Goal: Navigation & Orientation: Find specific page/section

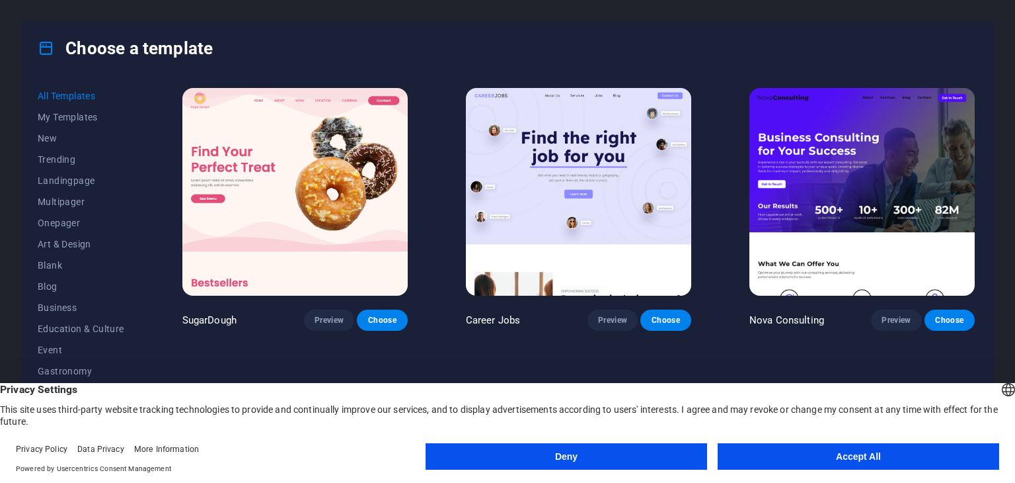
click at [788, 454] on button "Accept All" at bounding box center [859, 456] width 282 height 26
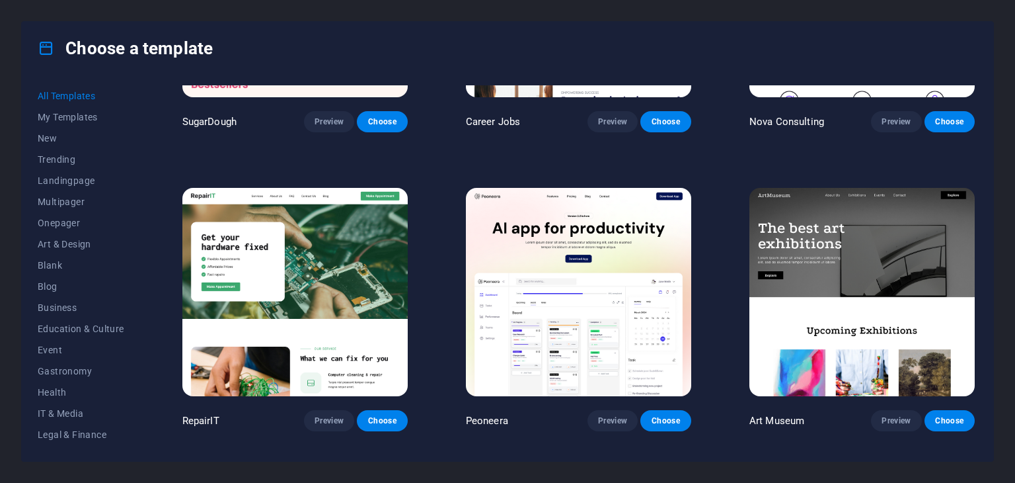
scroll to position [264, 0]
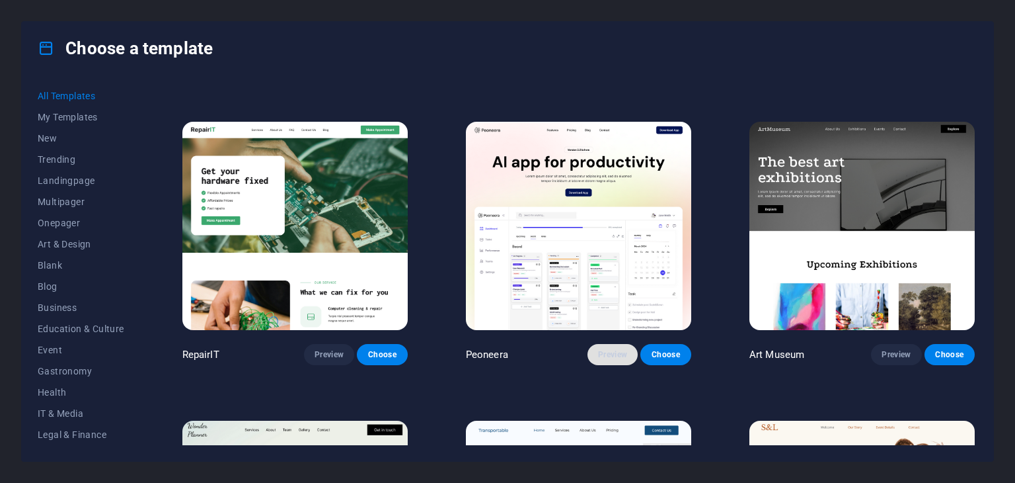
click at [611, 344] on button "Preview" at bounding box center [613, 354] width 50 height 21
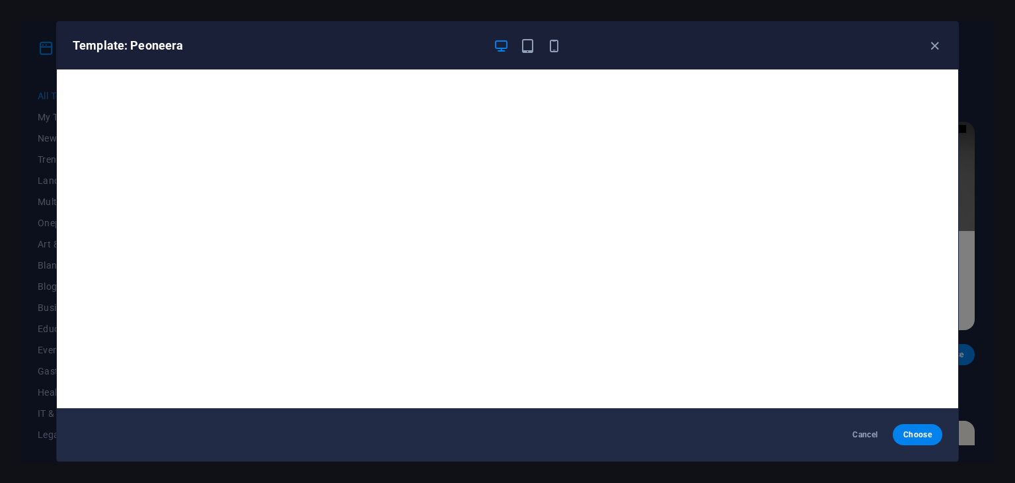
click at [927, 54] on div "Template: Peoneera" at bounding box center [508, 46] width 902 height 48
click at [930, 48] on icon "button" at bounding box center [934, 45] width 15 height 15
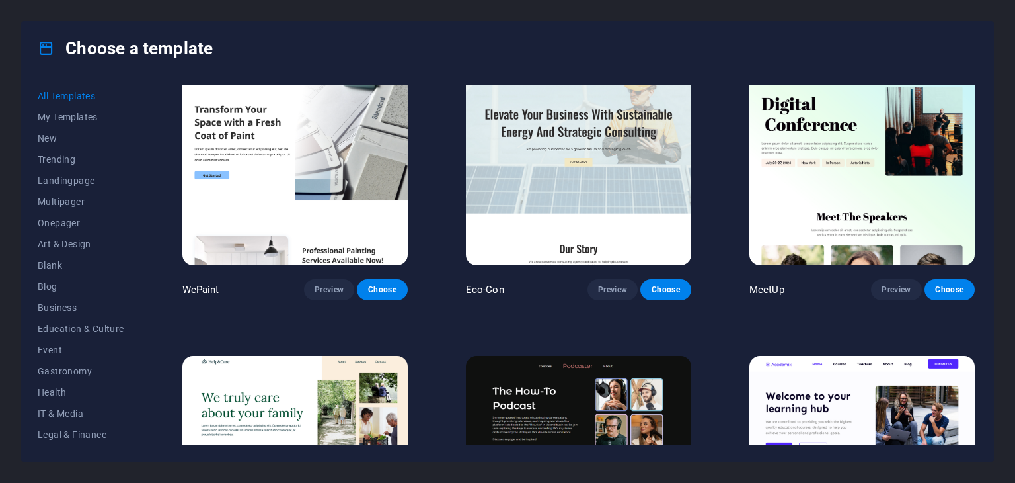
scroll to position [529, 0]
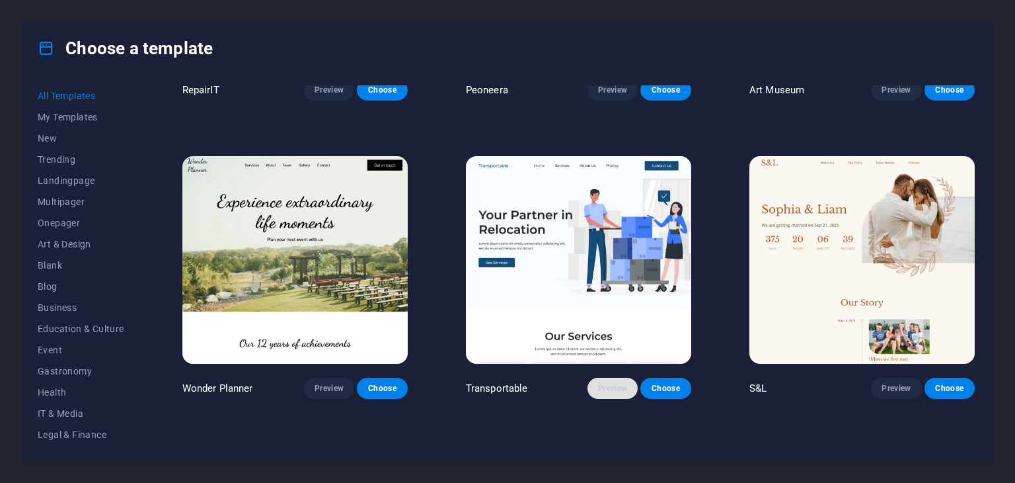
click at [609, 383] on span "Preview" at bounding box center [612, 388] width 29 height 11
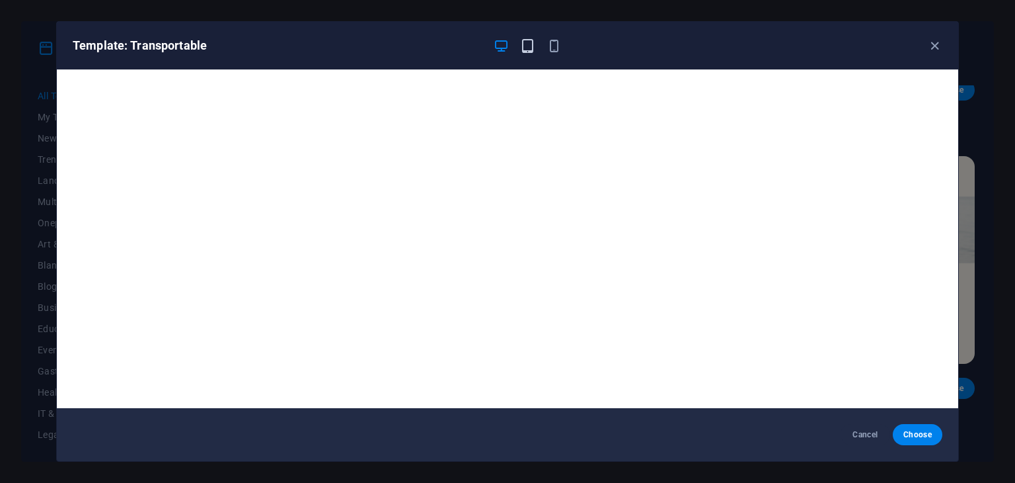
click at [528, 44] on icon "button" at bounding box center [527, 45] width 15 height 15
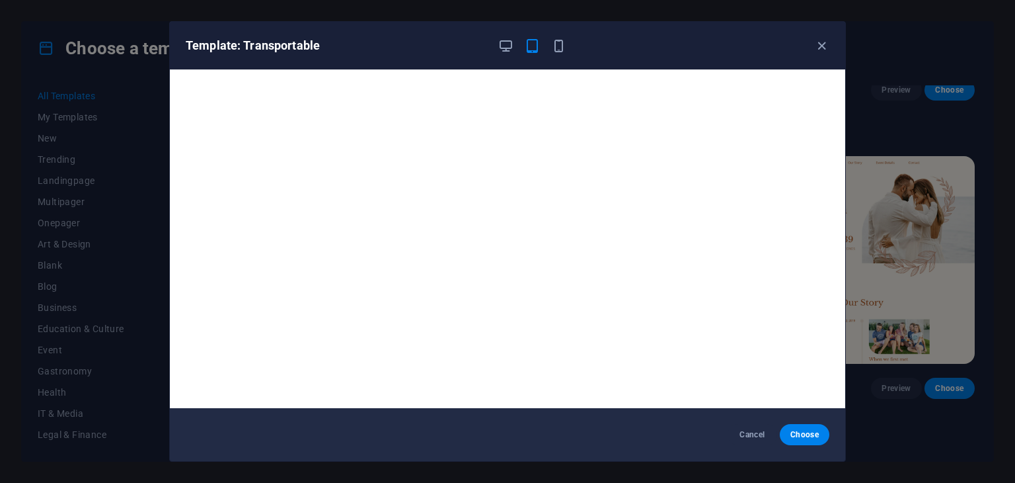
click at [571, 46] on div "Template: Transportable" at bounding box center [500, 46] width 628 height 16
click at [569, 46] on div "Template: Transportable" at bounding box center [500, 46] width 628 height 16
click at [563, 46] on icon "button" at bounding box center [558, 45] width 15 height 15
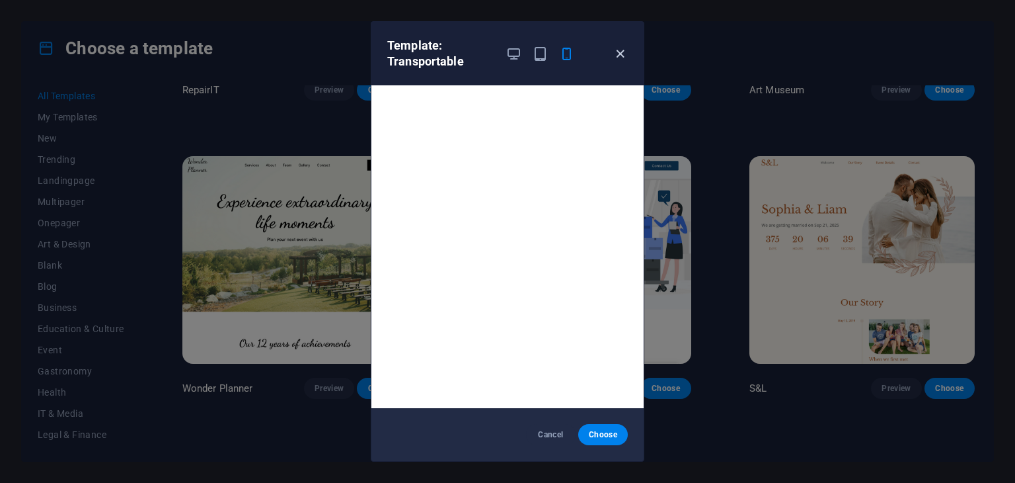
click at [623, 51] on icon "button" at bounding box center [620, 53] width 15 height 15
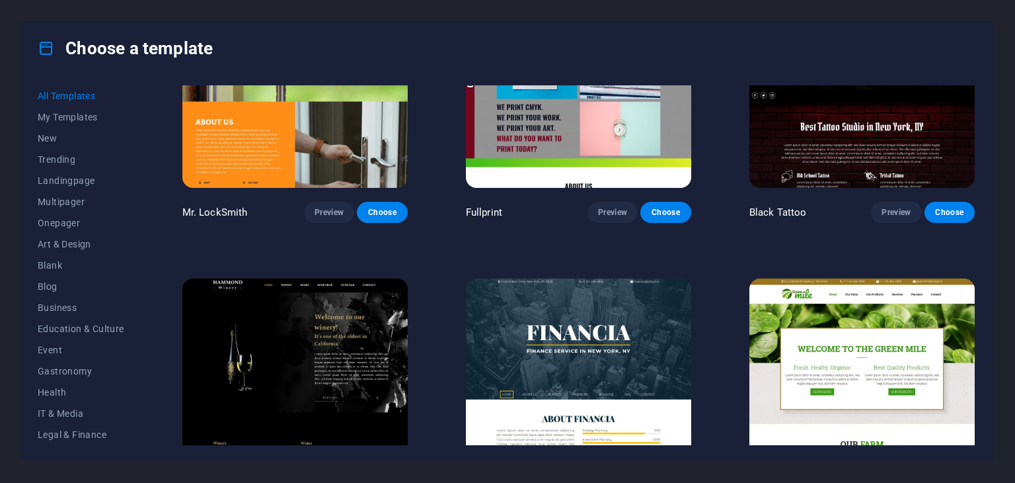
scroll to position [8594, 0]
